Goal: Navigation & Orientation: Find specific page/section

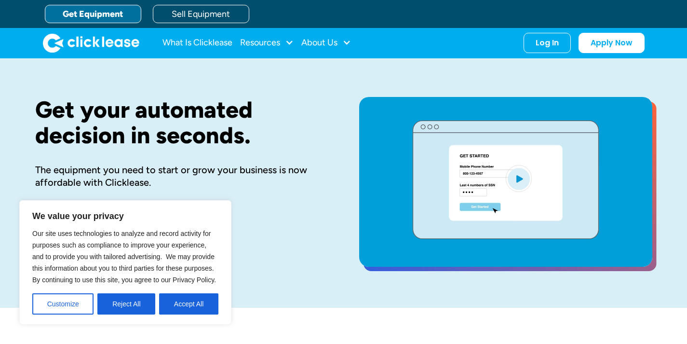
drag, startPoint x: 117, startPoint y: 307, endPoint x: 121, endPoint y: 313, distance: 7.1
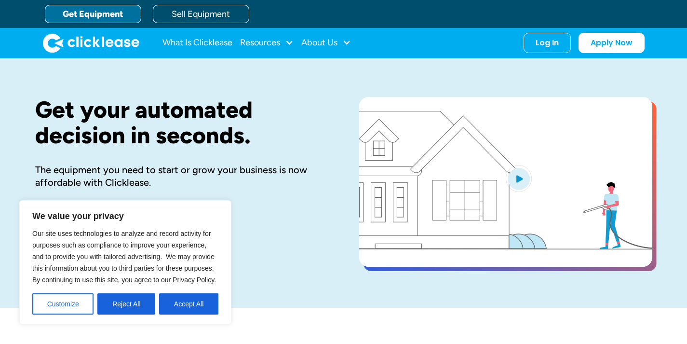
click at [121, 313] on button "Reject All" at bounding box center [126, 303] width 58 height 21
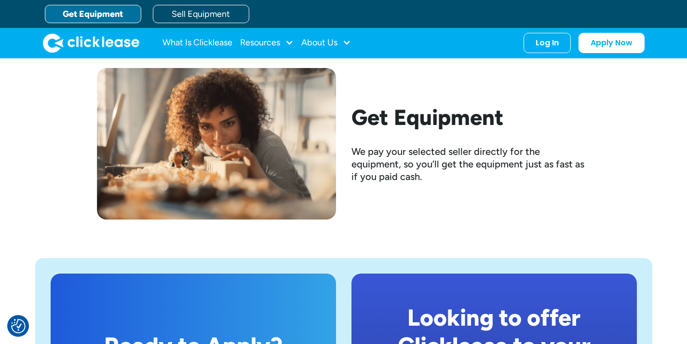
scroll to position [1635, 0]
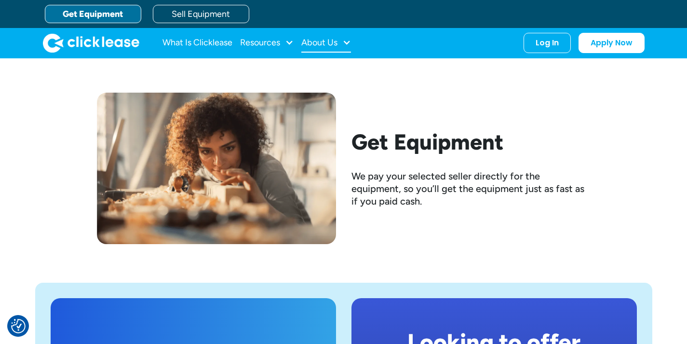
click at [318, 42] on div "About Us" at bounding box center [319, 42] width 36 height 0
click at [319, 70] on link "About Us" at bounding box center [327, 75] width 41 height 18
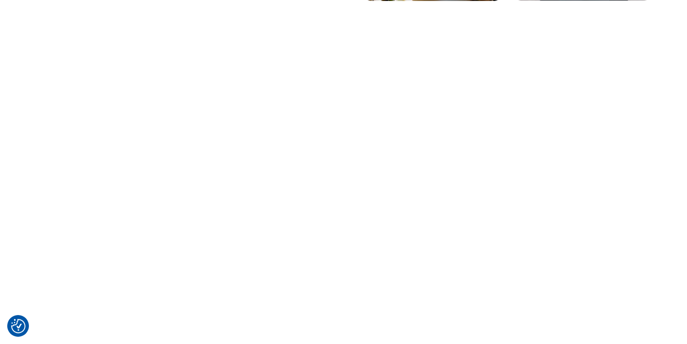
scroll to position [399, 0]
